Goal: Check status

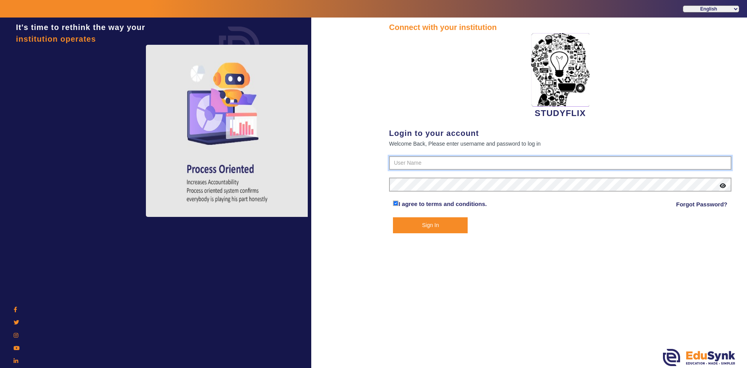
type input "6354922771"
click at [444, 226] on button "Sign In" at bounding box center [430, 225] width 75 height 16
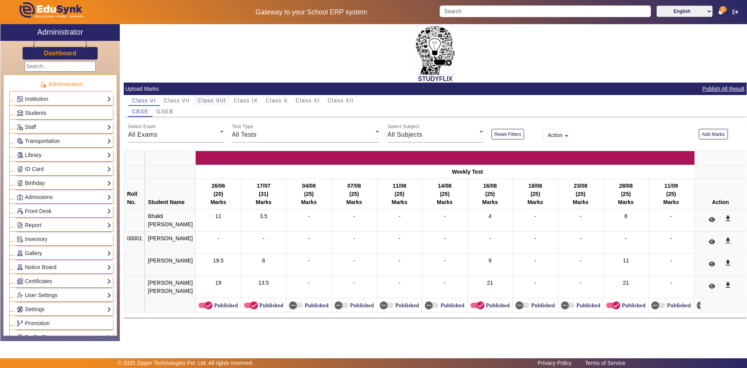
click at [216, 98] on span "Class VIII" at bounding box center [212, 100] width 28 height 5
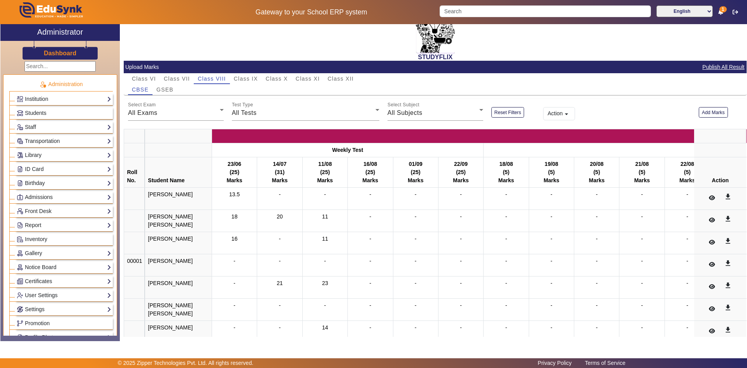
scroll to position [94, 0]
